Goal: Find specific page/section: Find specific page/section

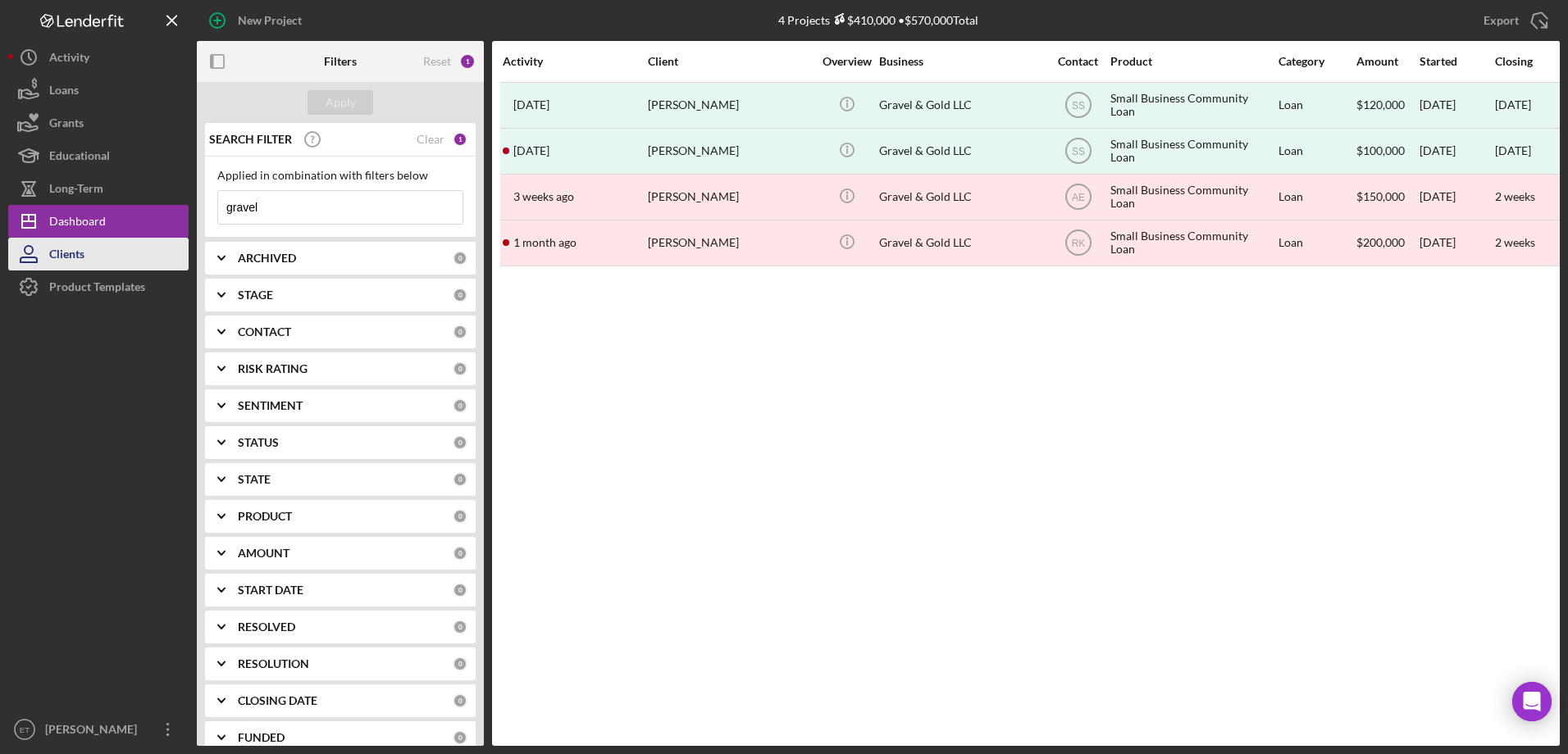
click at [78, 264] on div "Clients" at bounding box center [67, 256] width 35 height 37
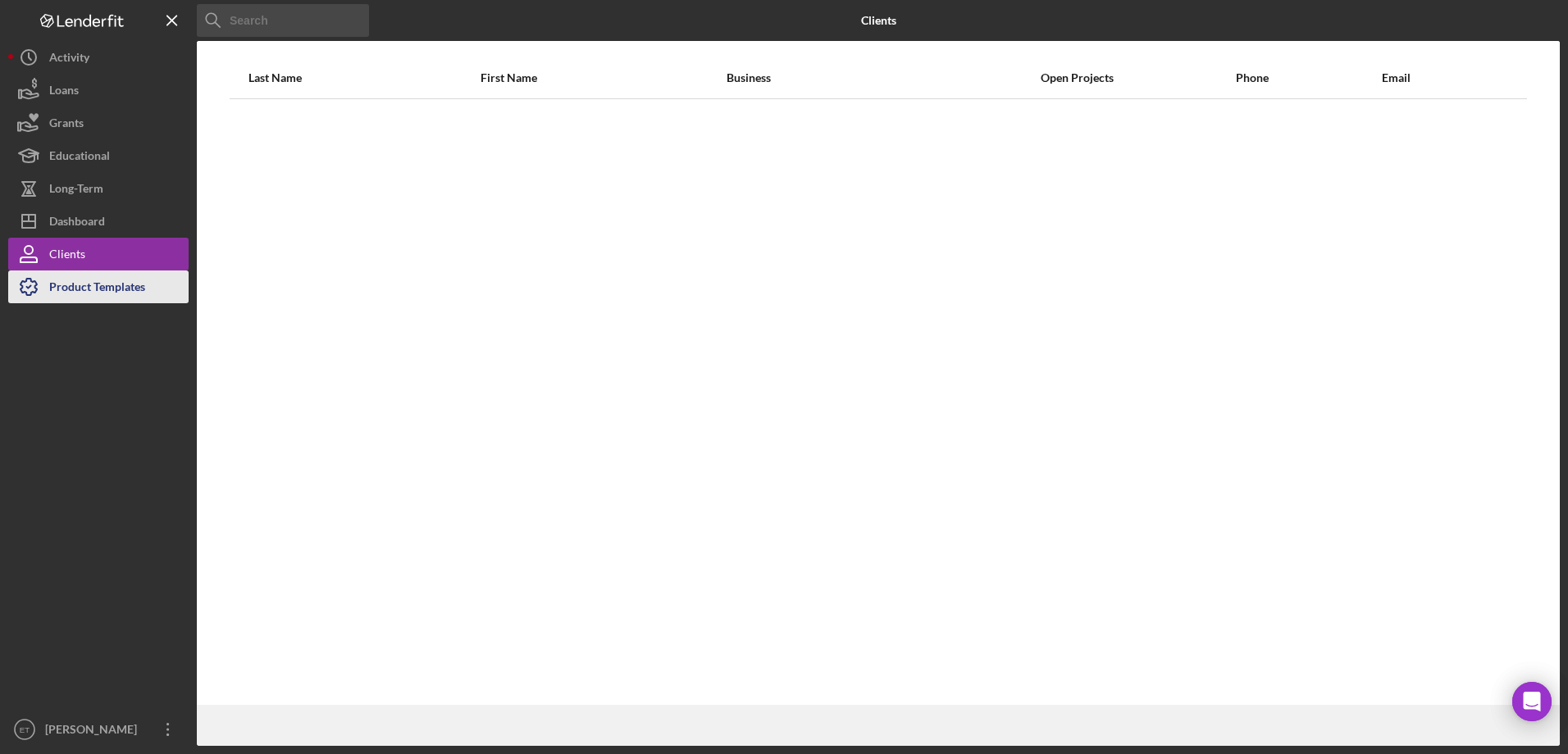
click at [93, 294] on div "Product Templates" at bounding box center [97, 288] width 96 height 37
